Goal: Information Seeking & Learning: Learn about a topic

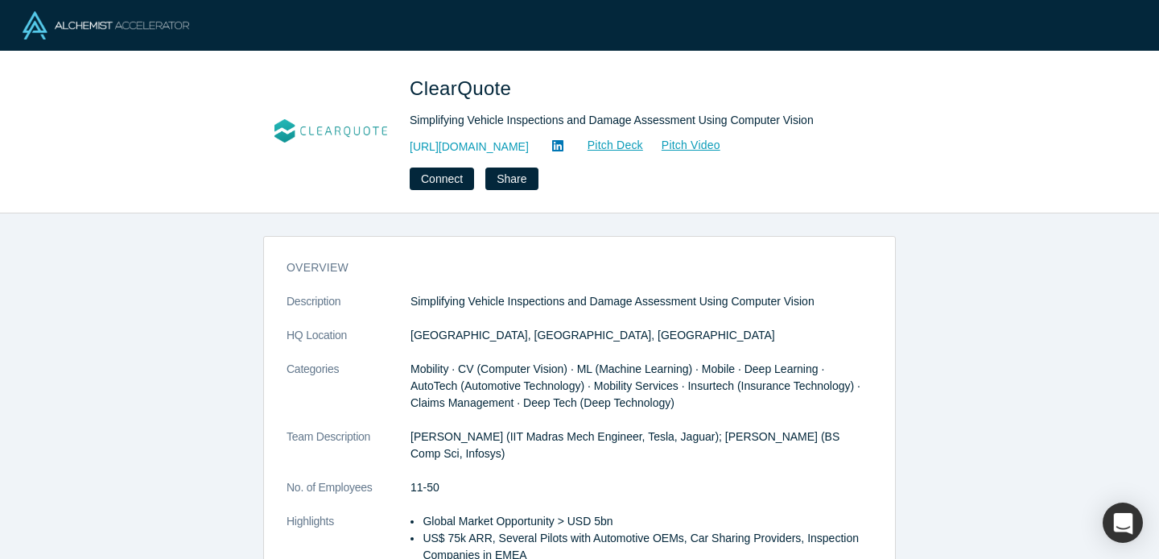
click at [552, 146] on icon at bounding box center [557, 145] width 11 height 13
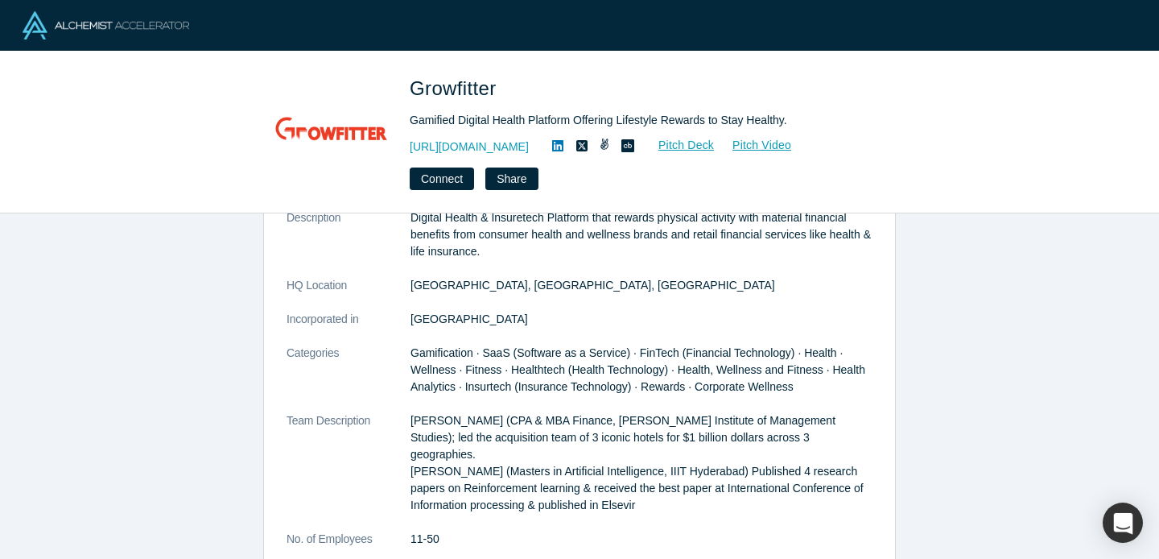
scroll to position [83, 0]
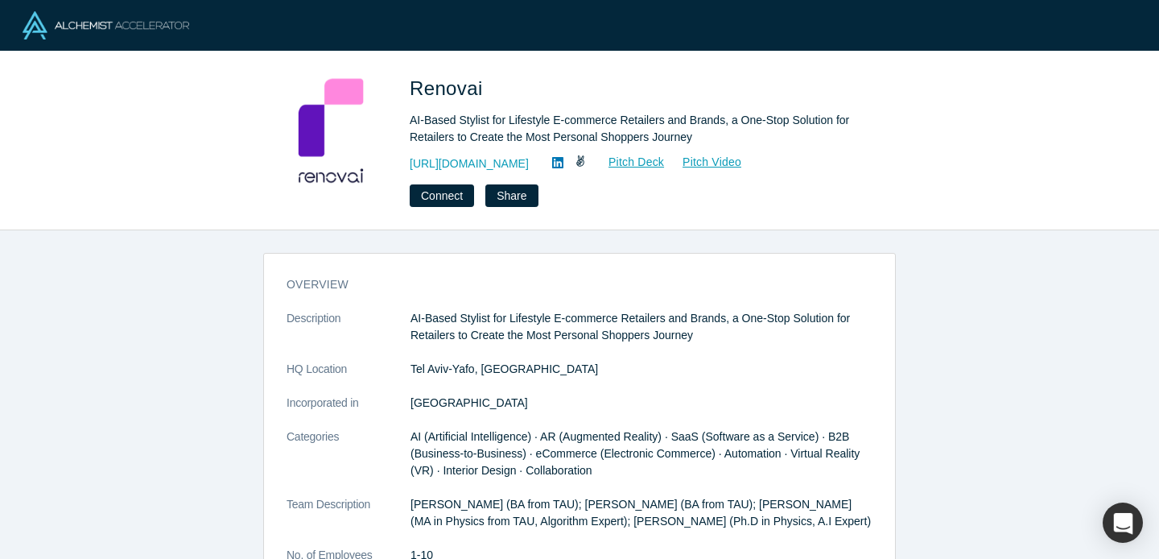
click at [552, 159] on icon at bounding box center [557, 162] width 11 height 11
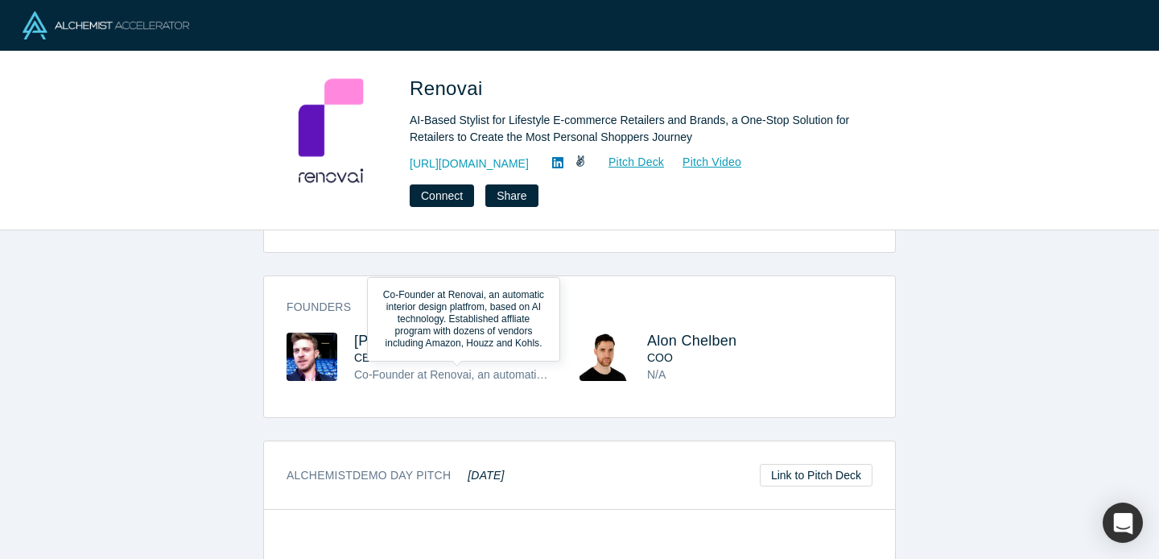
scroll to position [406, 0]
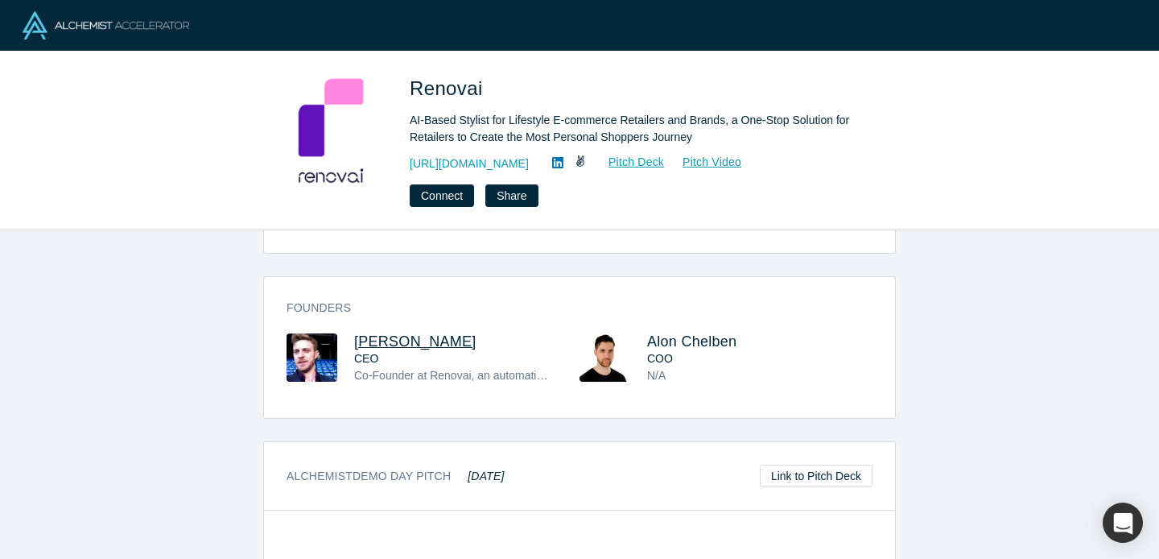
click at [397, 349] on span "[PERSON_NAME]" at bounding box center [415, 341] width 122 height 16
